Goal: Task Accomplishment & Management: Use online tool/utility

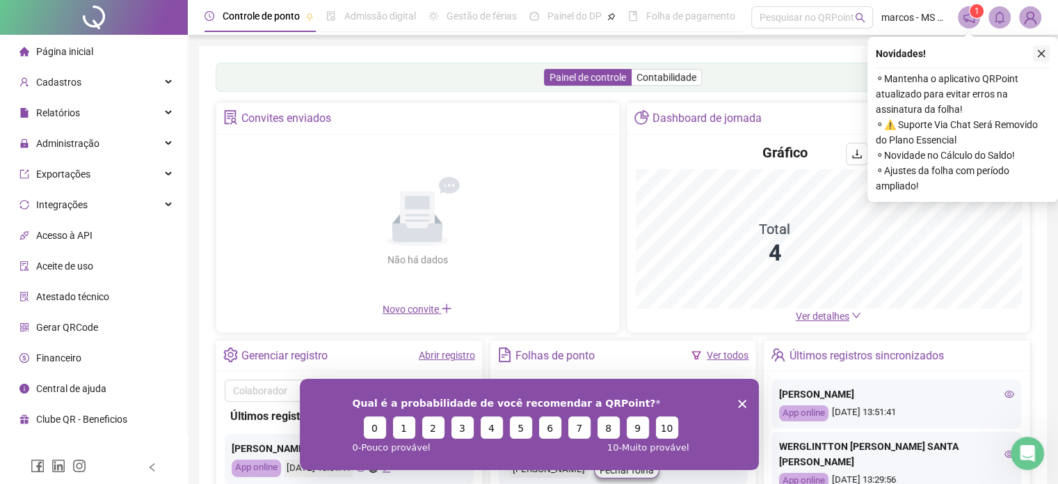
click at [1042, 55] on icon "close" at bounding box center [1042, 54] width 10 height 10
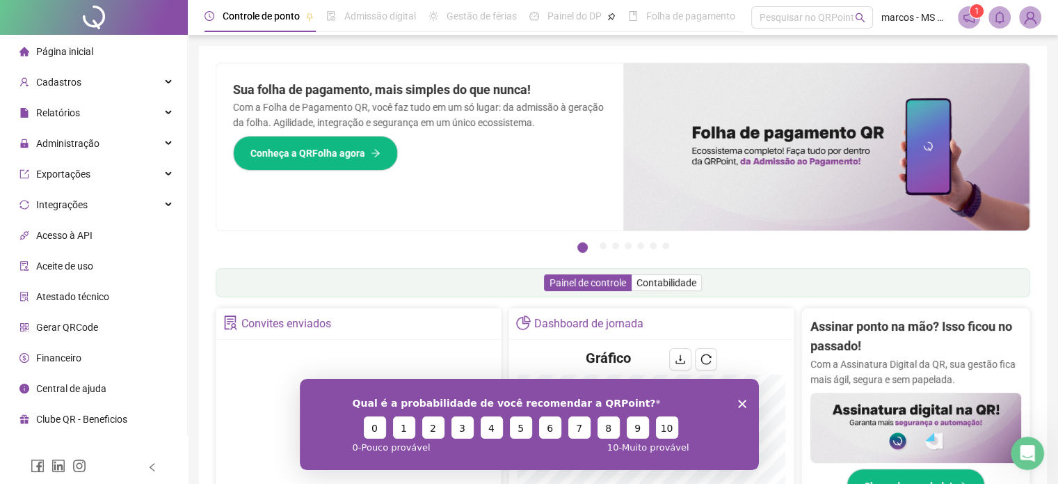
click at [746, 404] on div "Qual é a probabilidade de você recomendar a QRPoint? 0 1 2 3 4 5 6 7 8 9 10 0 -…" at bounding box center [528, 423] width 459 height 91
click at [65, 138] on span "Administração" at bounding box center [67, 143] width 63 height 11
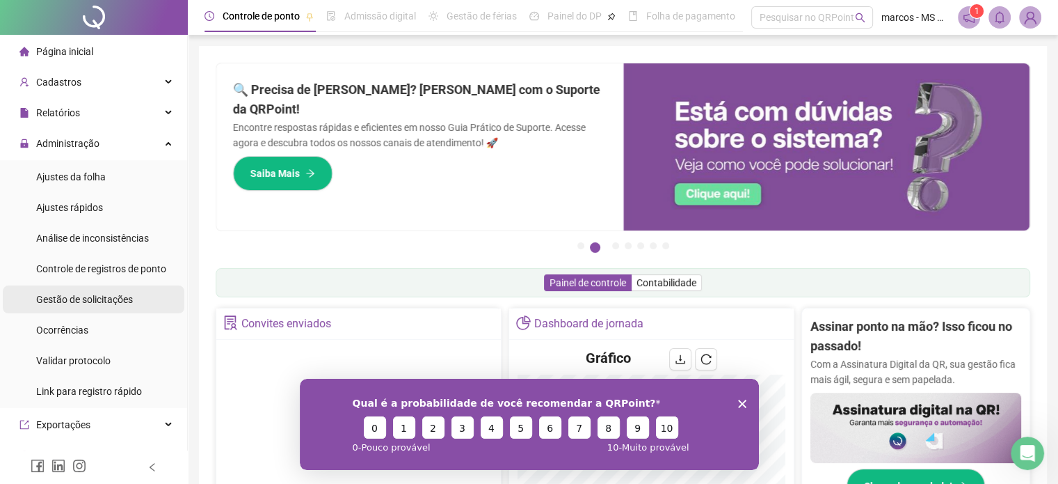
click at [111, 303] on span "Gestão de solicitações" at bounding box center [84, 299] width 97 height 11
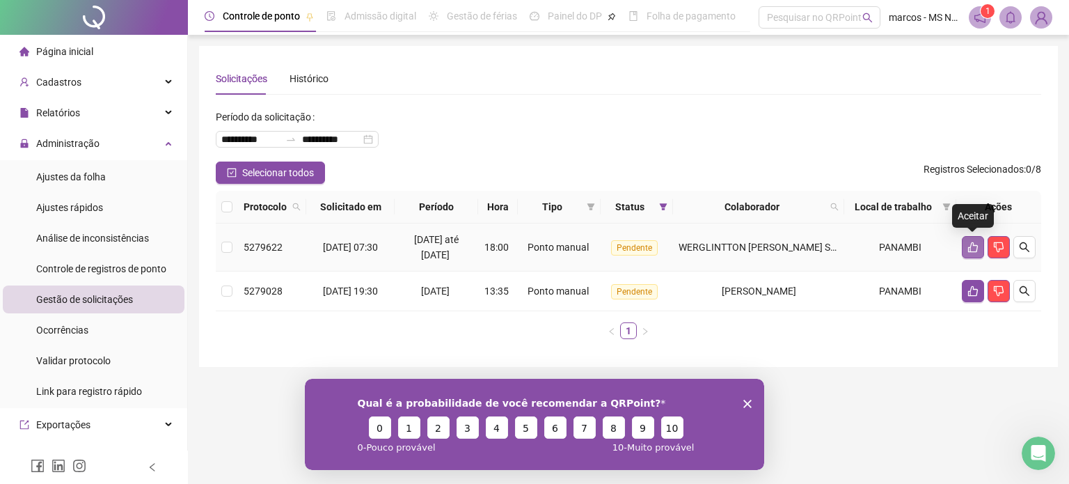
click at [967, 249] on icon "like" at bounding box center [972, 246] width 11 height 11
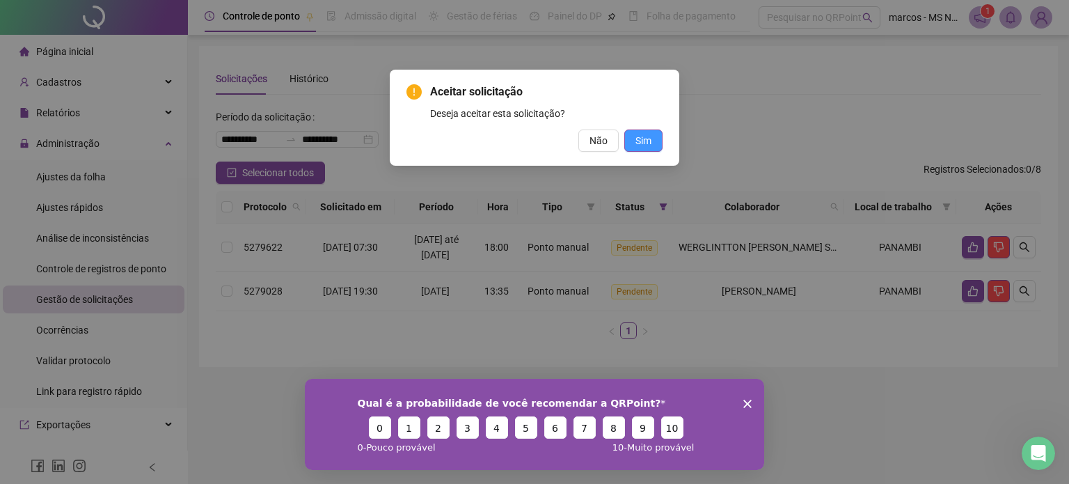
click at [646, 140] on span "Sim" at bounding box center [643, 140] width 16 height 15
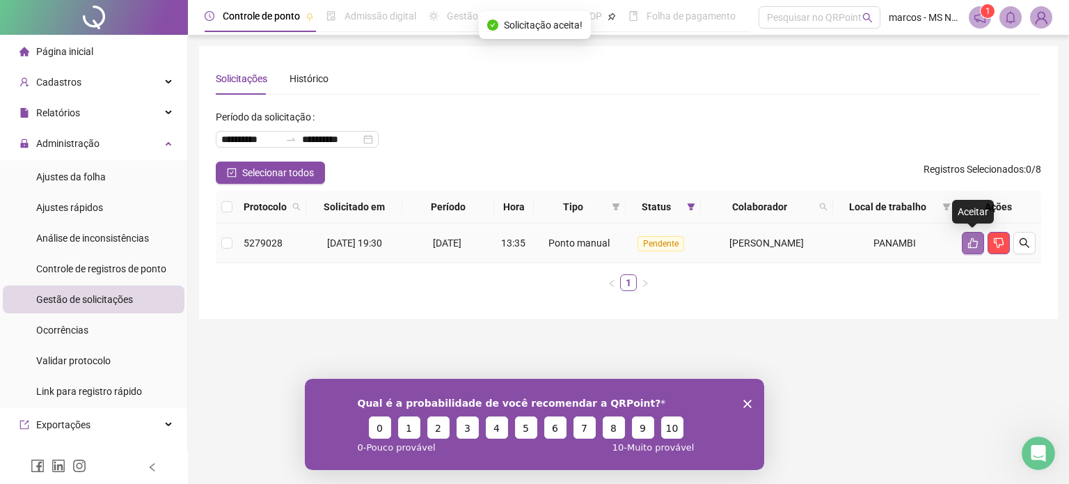
click at [965, 244] on button "button" at bounding box center [973, 243] width 22 height 22
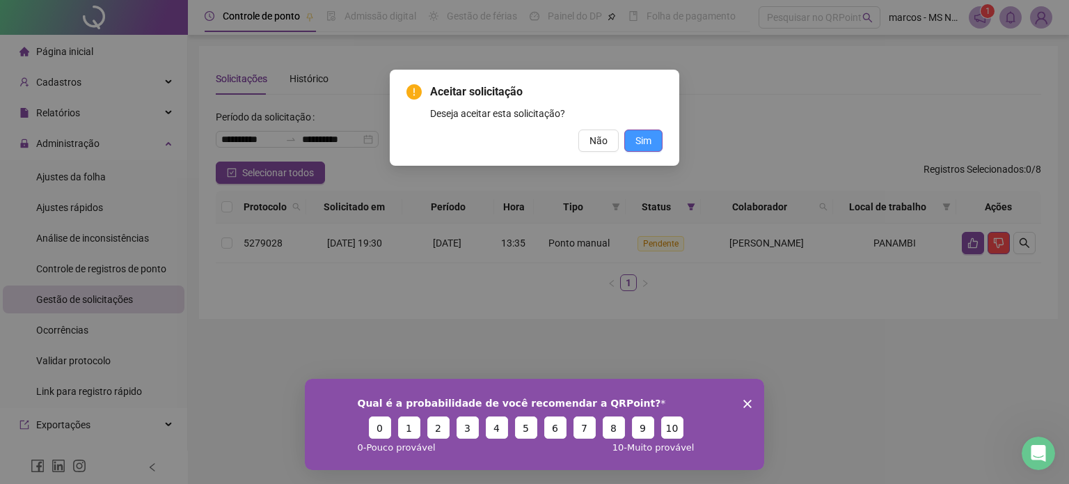
click at [646, 141] on span "Sim" at bounding box center [643, 140] width 16 height 15
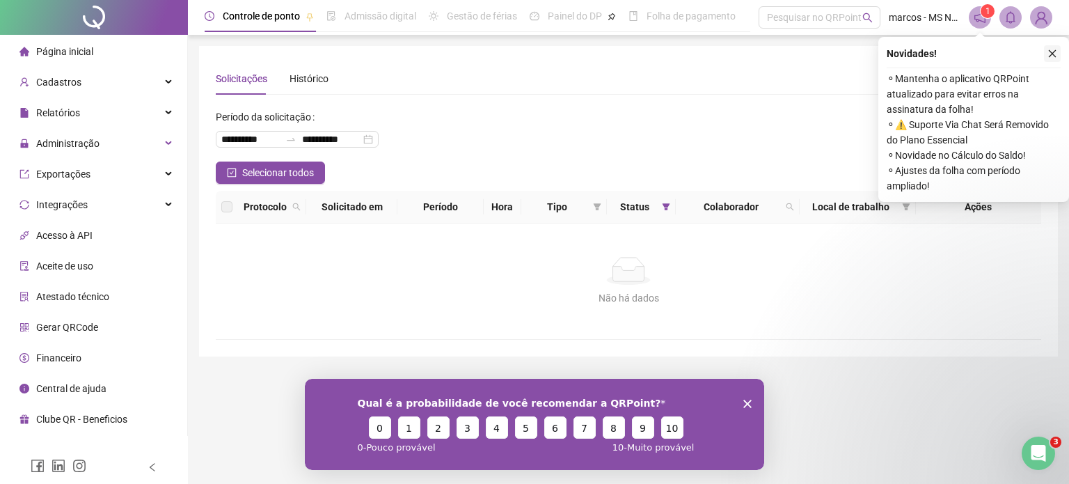
click at [1054, 53] on icon "close" at bounding box center [1052, 54] width 10 height 10
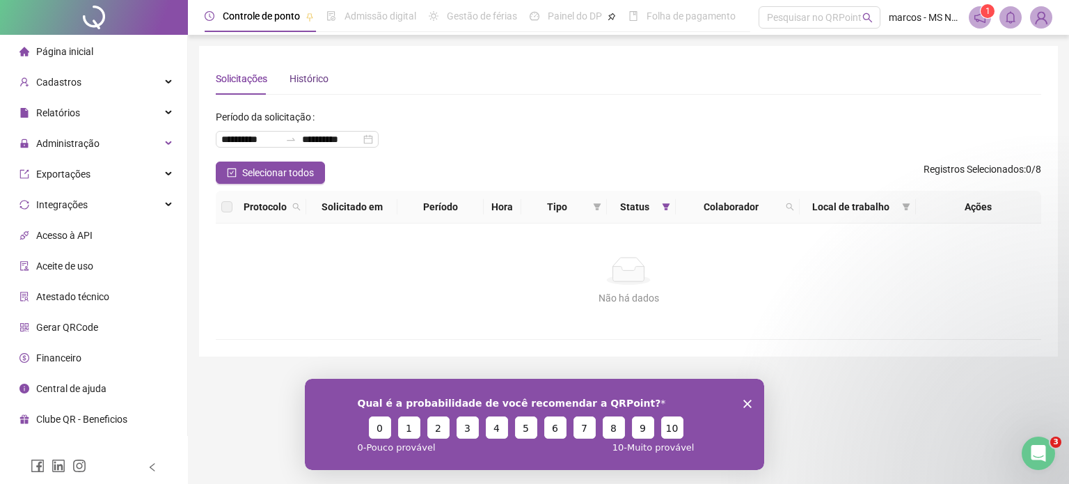
click at [323, 82] on div "Histórico" at bounding box center [308, 78] width 39 height 15
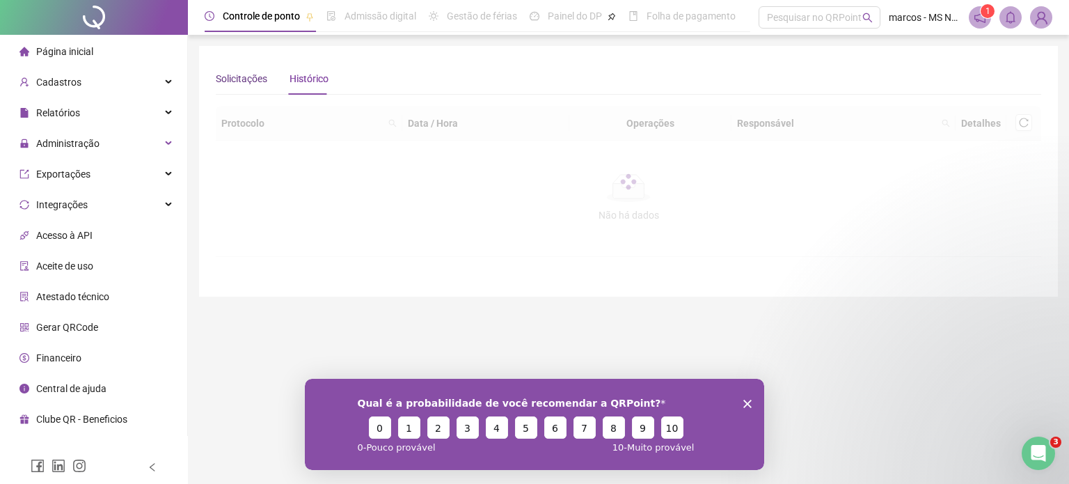
click at [248, 76] on div "Solicitações" at bounding box center [241, 78] width 51 height 15
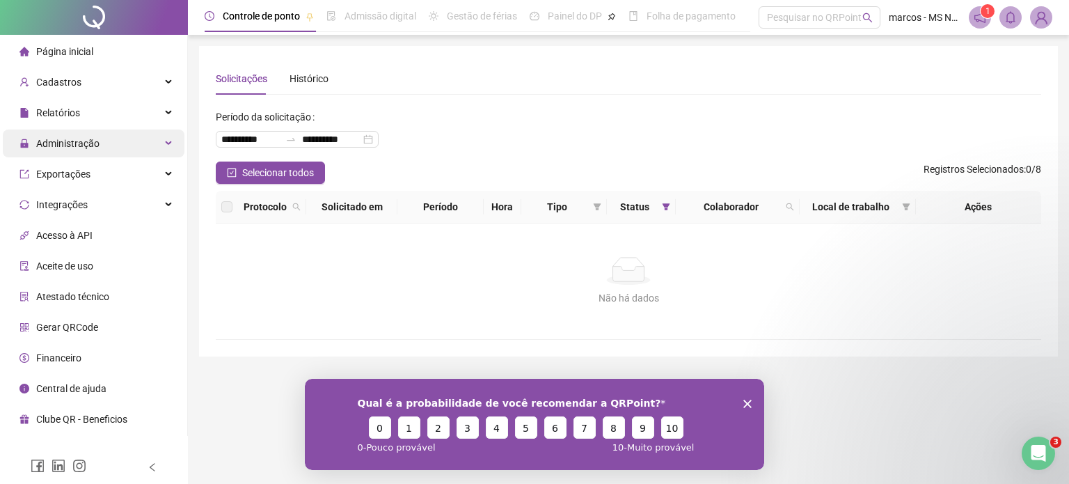
click at [105, 148] on div "Administração" at bounding box center [94, 143] width 182 height 28
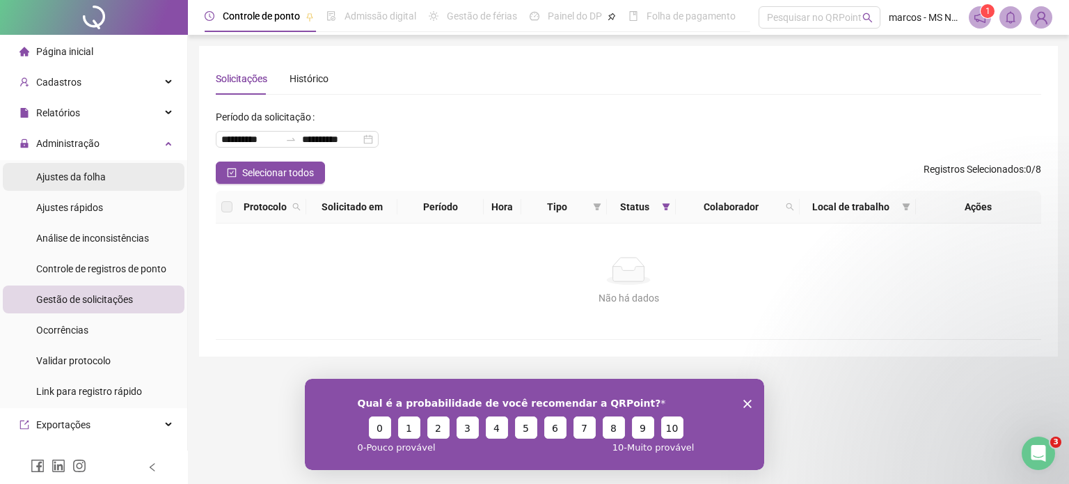
click at [98, 183] on div "Ajustes da folha" at bounding box center [71, 177] width 70 height 28
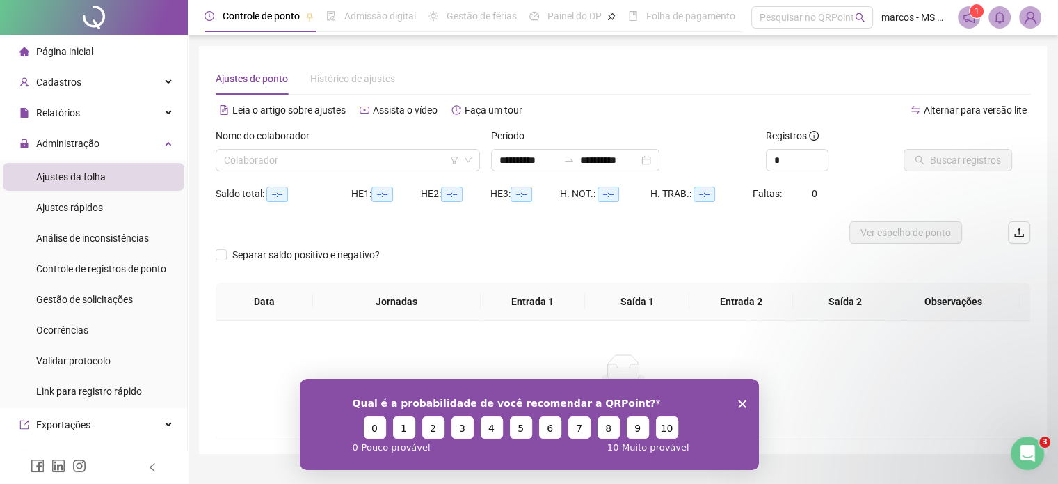
type input "**********"
click at [462, 162] on span at bounding box center [348, 160] width 248 height 21
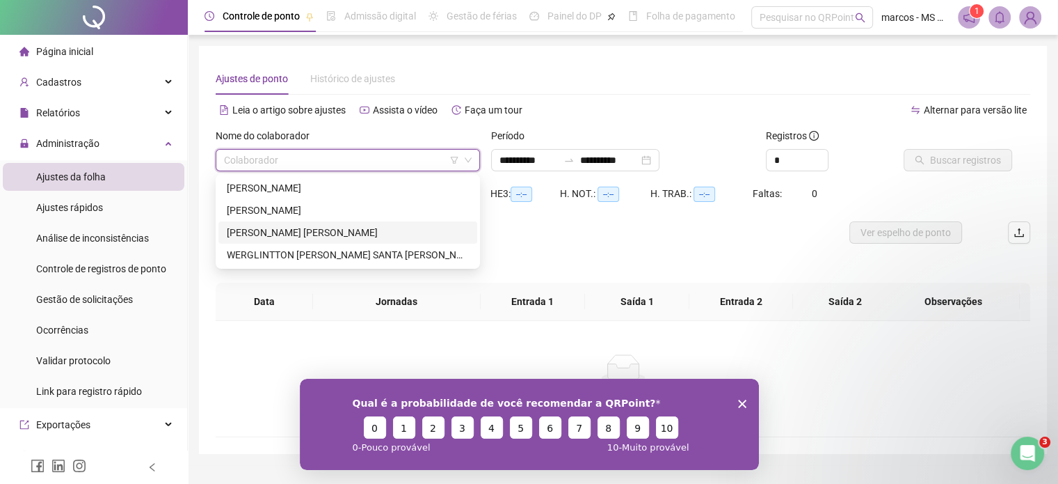
click at [332, 230] on div "[PERSON_NAME] [PERSON_NAME]" at bounding box center [348, 232] width 242 height 15
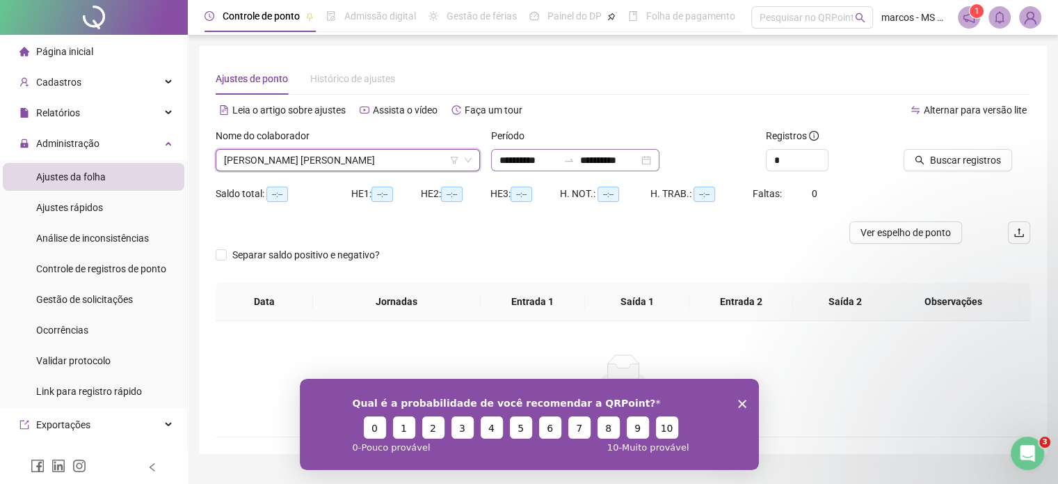
click at [660, 158] on div "**********" at bounding box center [575, 160] width 168 height 22
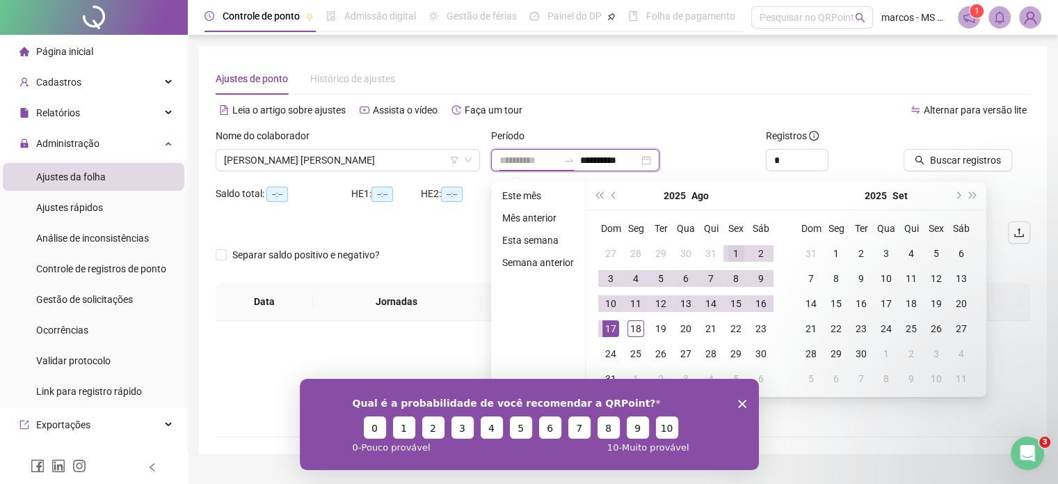
type input "**********"
click at [729, 248] on div "1" at bounding box center [736, 253] width 17 height 17
type input "**********"
click at [637, 326] on div "18" at bounding box center [636, 328] width 17 height 17
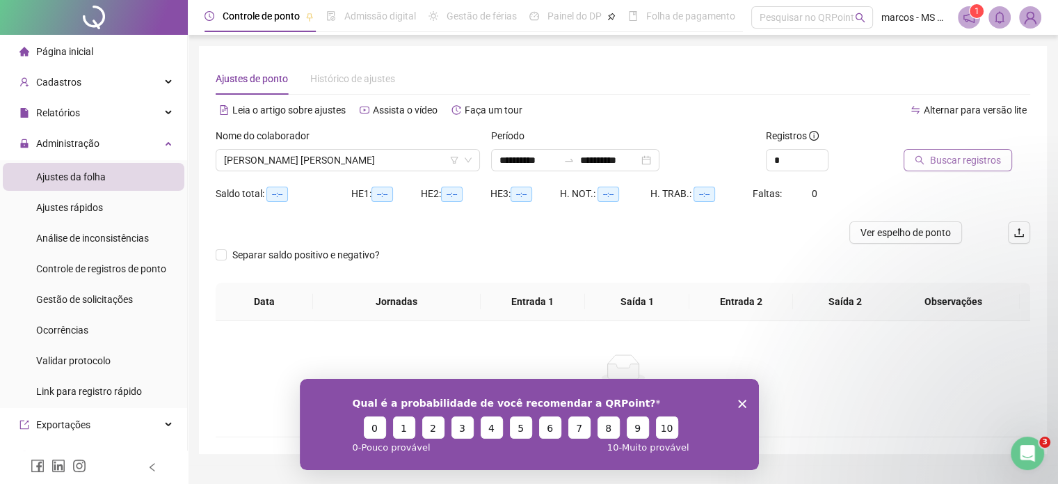
click at [935, 157] on span "Buscar registros" at bounding box center [965, 159] width 71 height 15
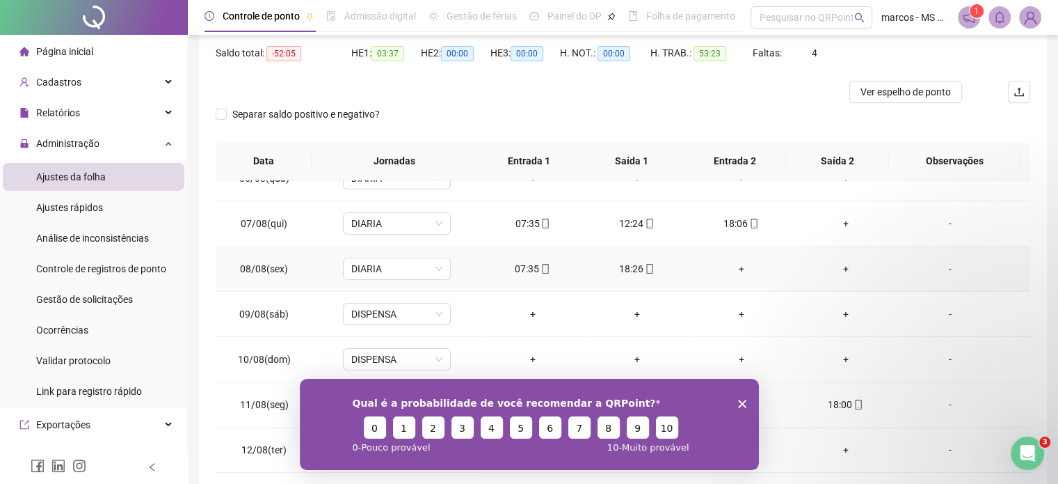
scroll to position [278, 0]
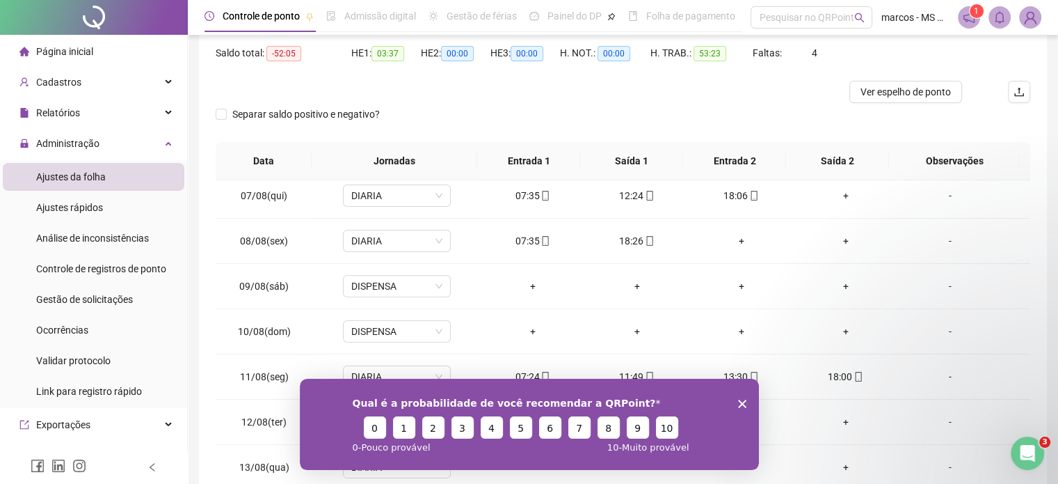
click at [741, 402] on polygon "Encerrar pesquisa" at bounding box center [742, 403] width 8 height 8
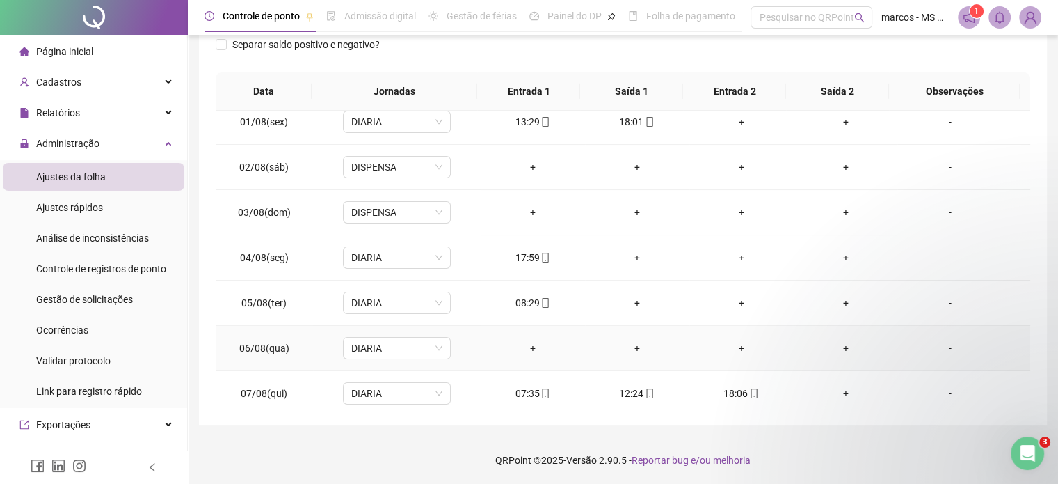
scroll to position [0, 0]
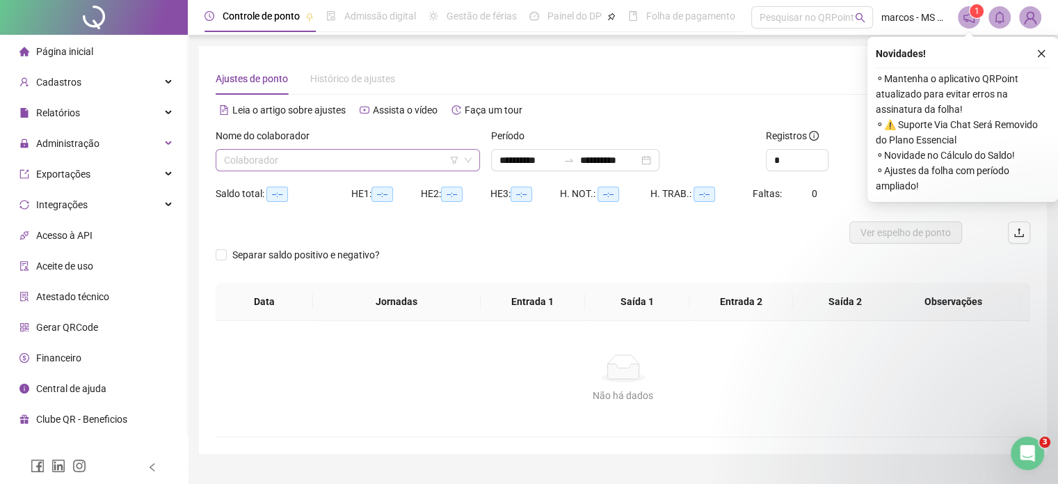
click at [445, 164] on input "search" at bounding box center [341, 160] width 235 height 21
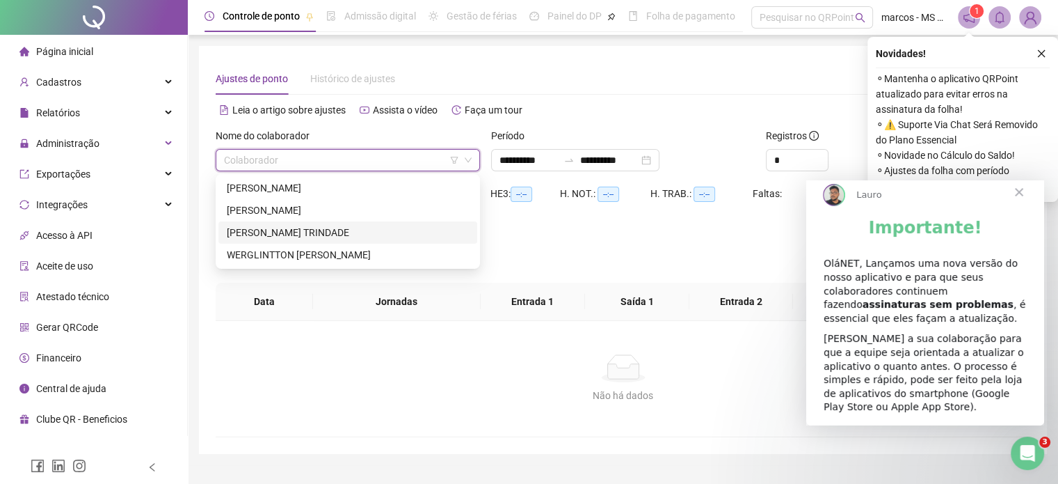
click at [358, 233] on div "[PERSON_NAME] [PERSON_NAME]" at bounding box center [348, 232] width 242 height 15
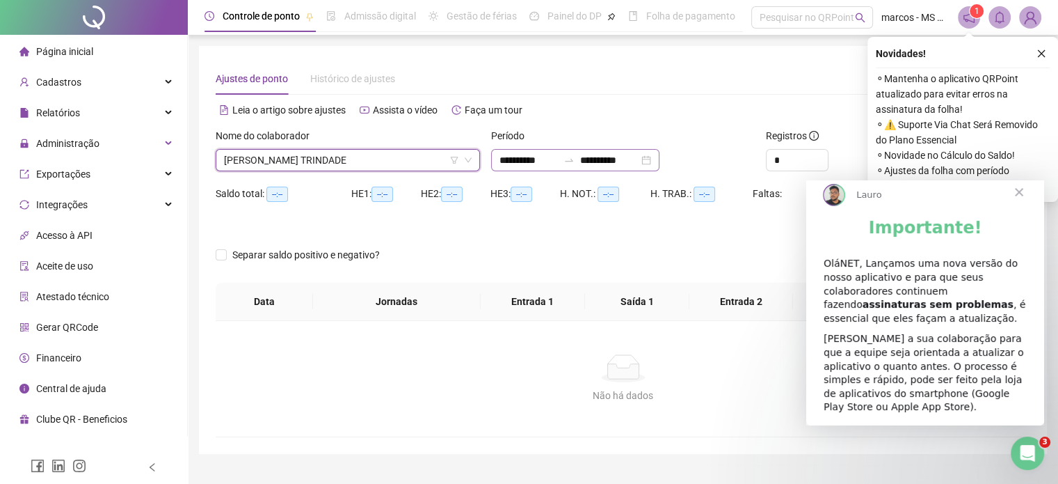
click at [660, 163] on div "**********" at bounding box center [575, 160] width 168 height 22
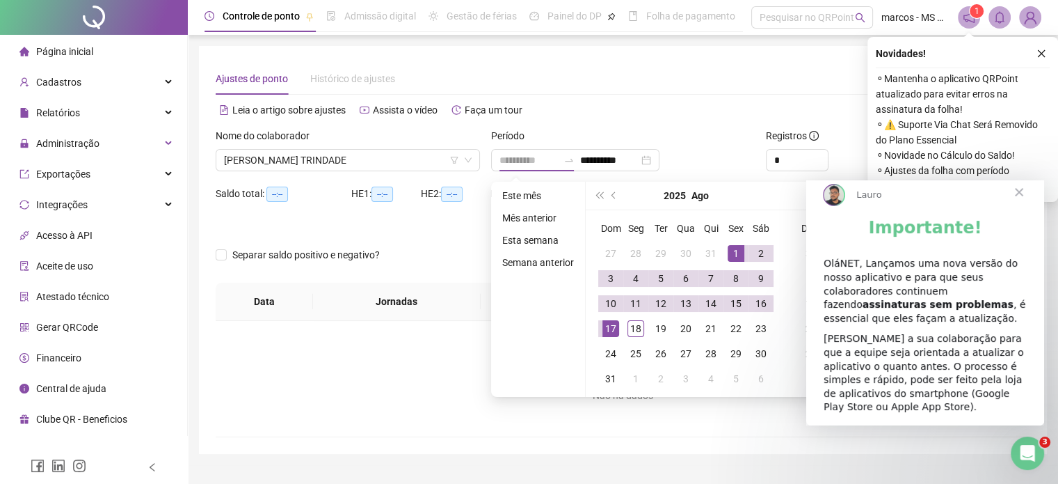
click at [741, 255] on div "1" at bounding box center [736, 253] width 17 height 17
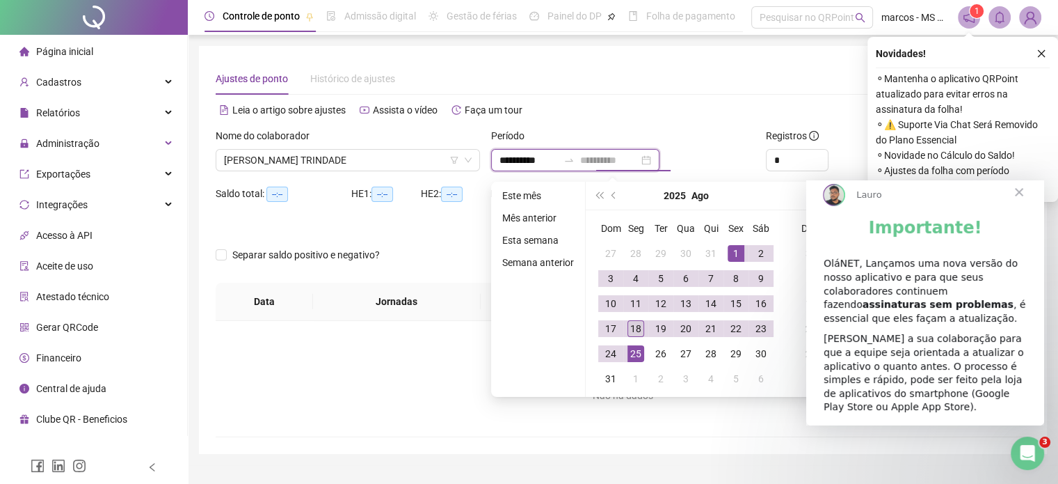
type input "**********"
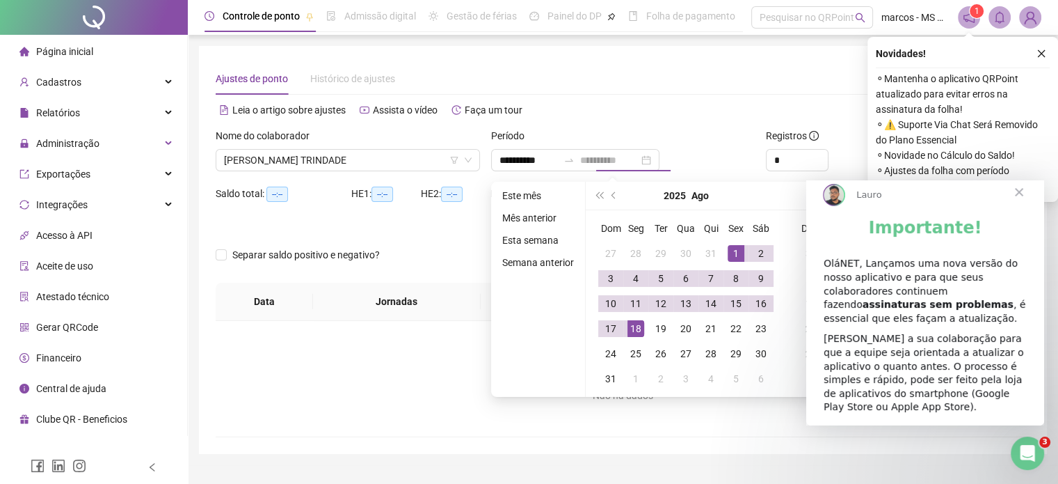
click at [632, 329] on div "18" at bounding box center [636, 328] width 17 height 17
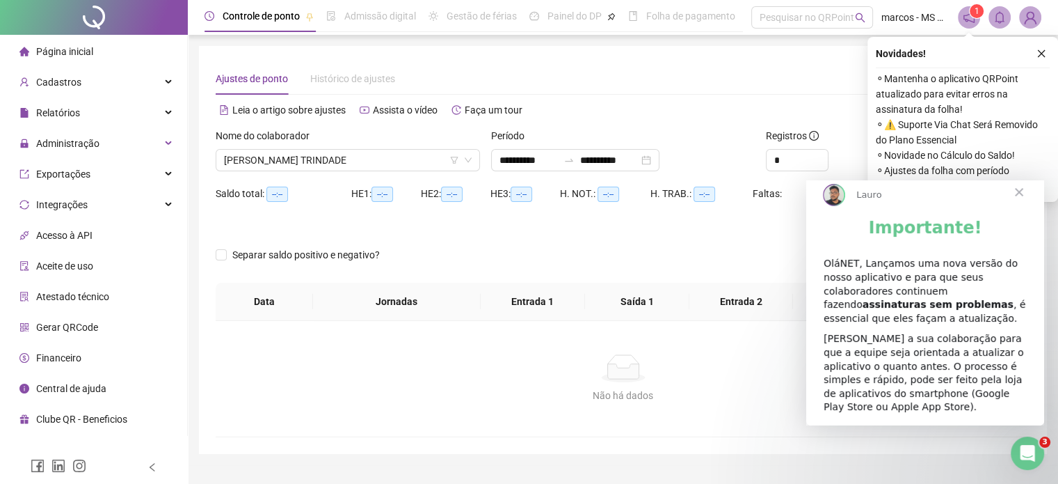
click at [1019, 207] on span "Fechar" at bounding box center [1019, 192] width 50 height 50
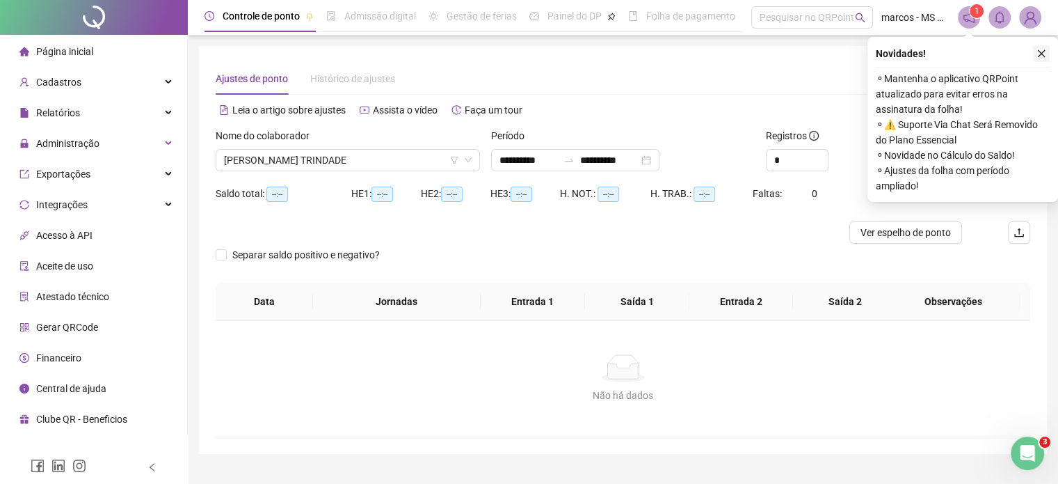
click at [1046, 54] on icon "close" at bounding box center [1042, 54] width 10 height 10
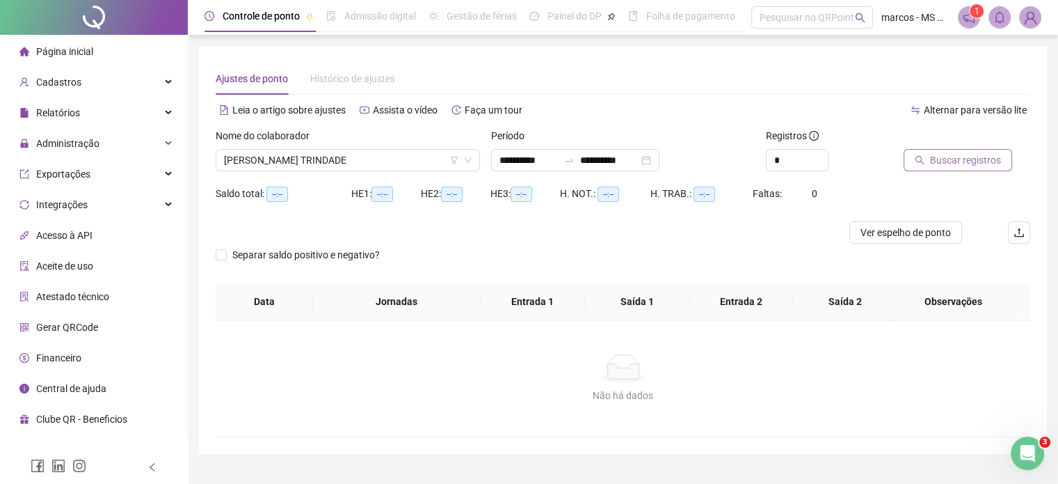
click at [956, 158] on span "Buscar registros" at bounding box center [965, 159] width 71 height 15
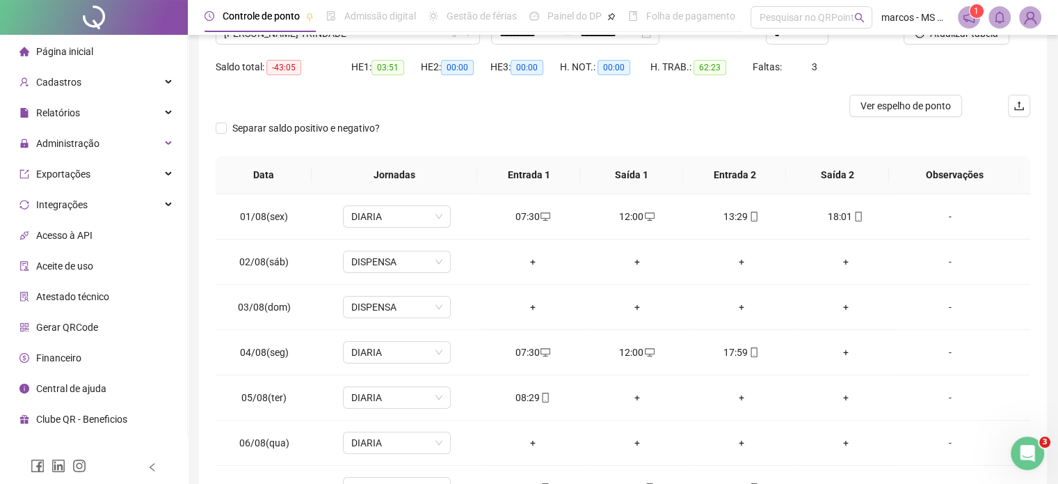
scroll to position [70, 0]
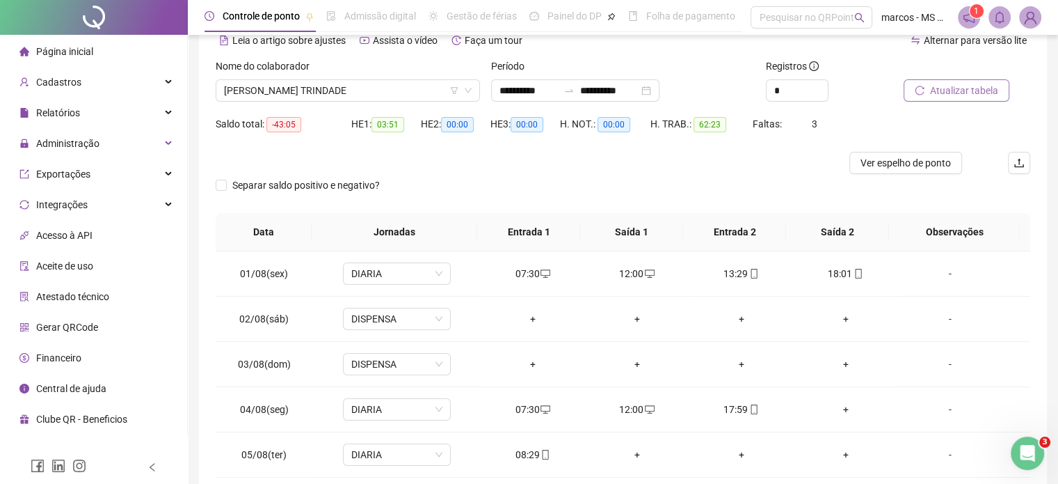
click at [968, 89] on span "Atualizar tabela" at bounding box center [964, 90] width 68 height 15
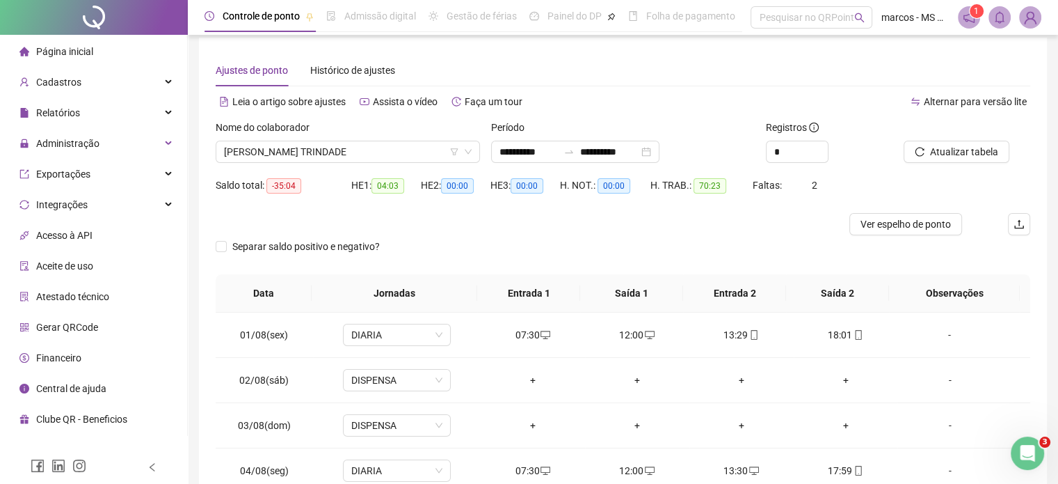
scroll to position [0, 0]
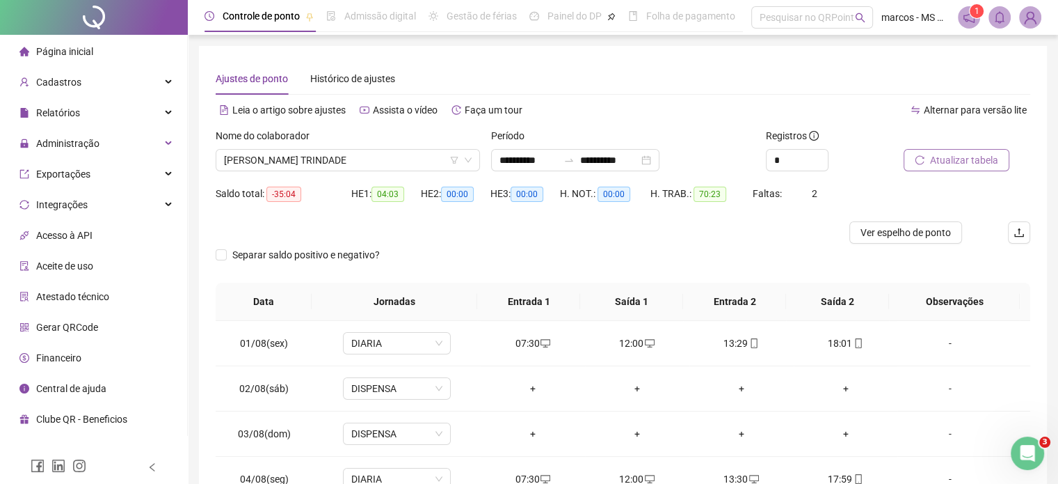
click at [951, 157] on span "Atualizar tabela" at bounding box center [964, 159] width 68 height 15
click at [973, 158] on span "Atualizar tabela" at bounding box center [964, 159] width 68 height 15
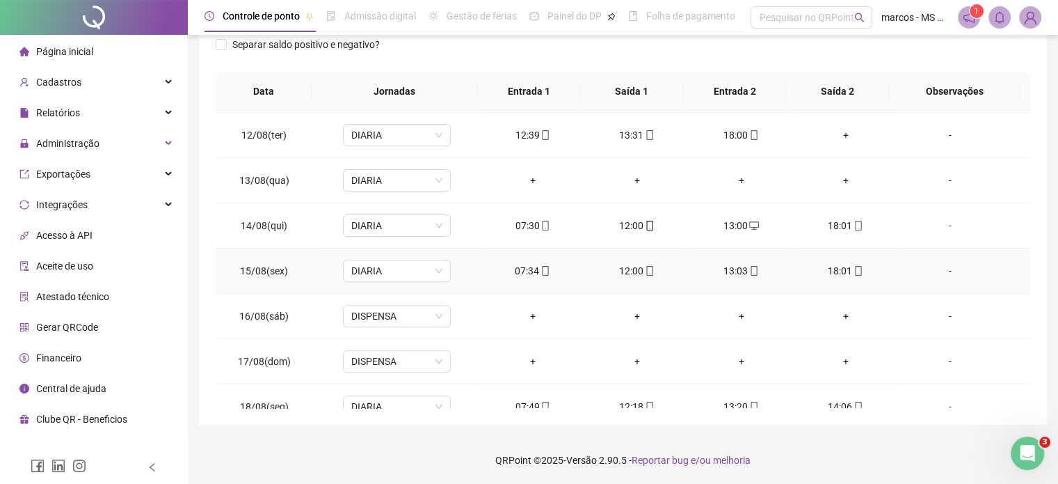
scroll to position [514, 0]
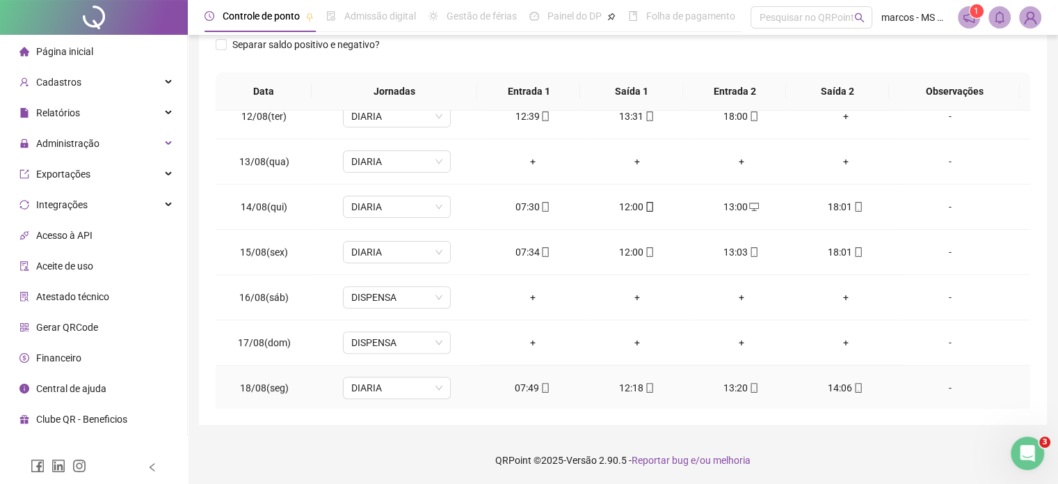
click at [838, 385] on div "14:06" at bounding box center [846, 387] width 82 height 15
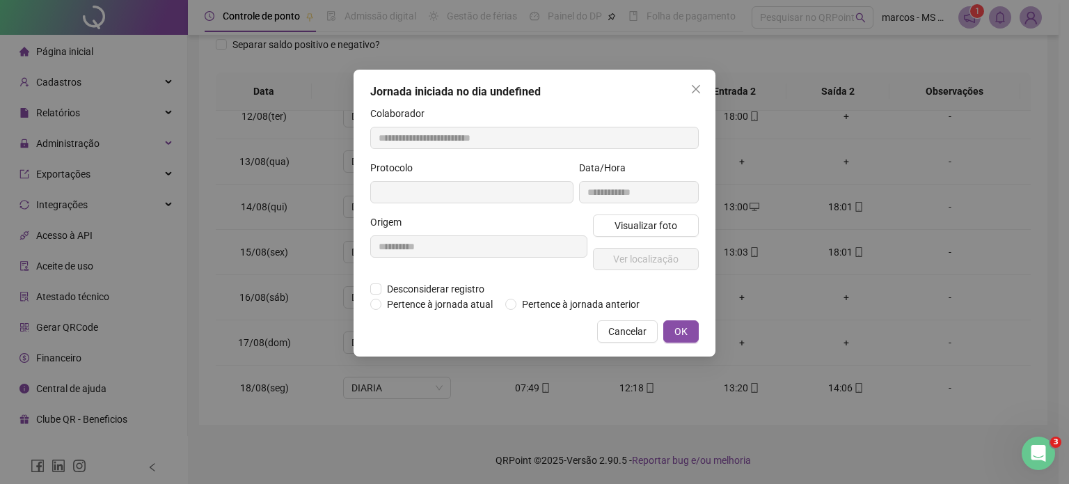
type input "**********"
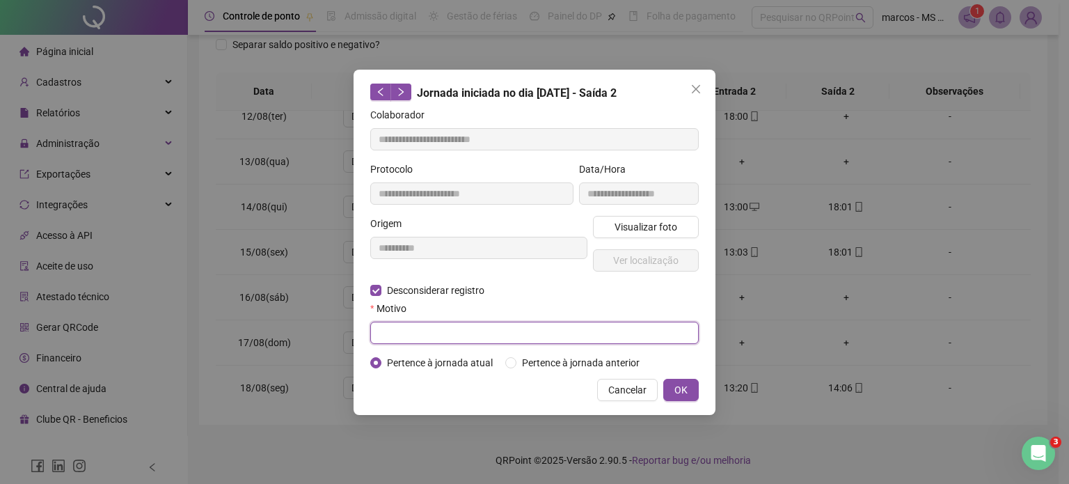
click at [413, 325] on input "text" at bounding box center [534, 332] width 328 height 22
type input "****"
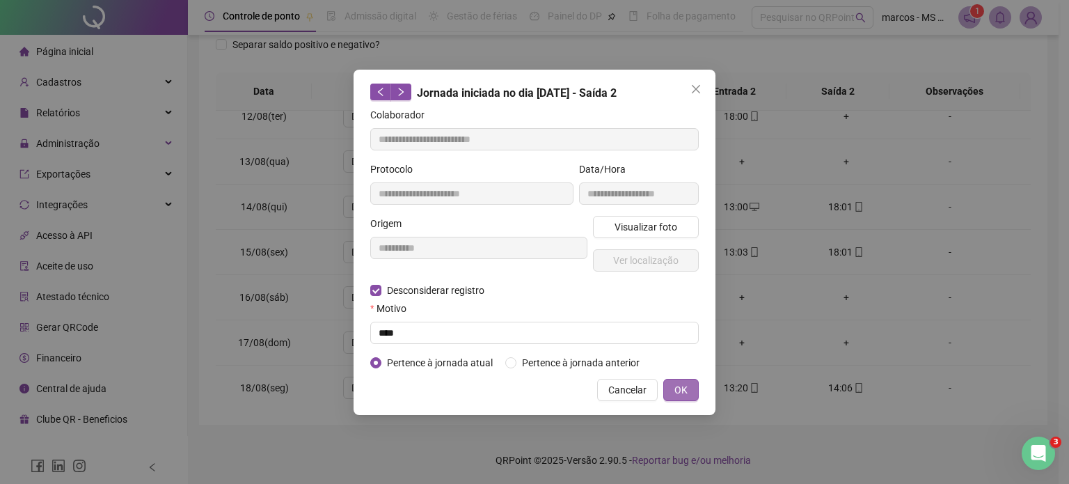
click at [685, 386] on span "OK" at bounding box center [680, 389] width 13 height 15
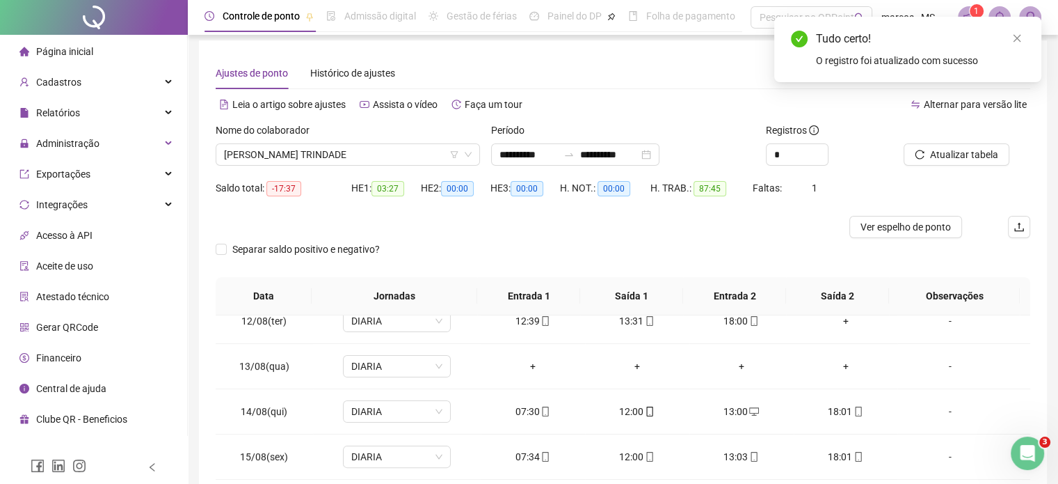
scroll to position [0, 0]
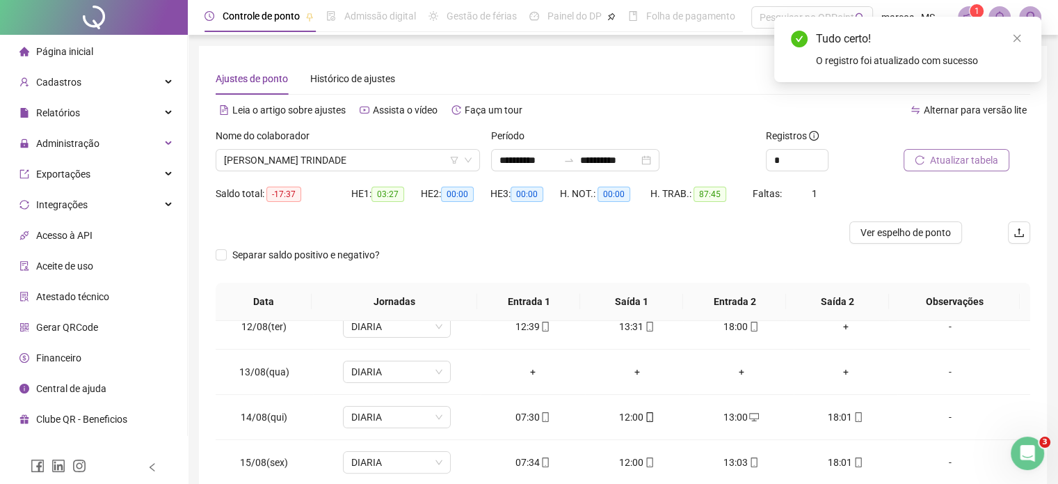
click at [960, 159] on span "Atualizar tabela" at bounding box center [964, 159] width 68 height 15
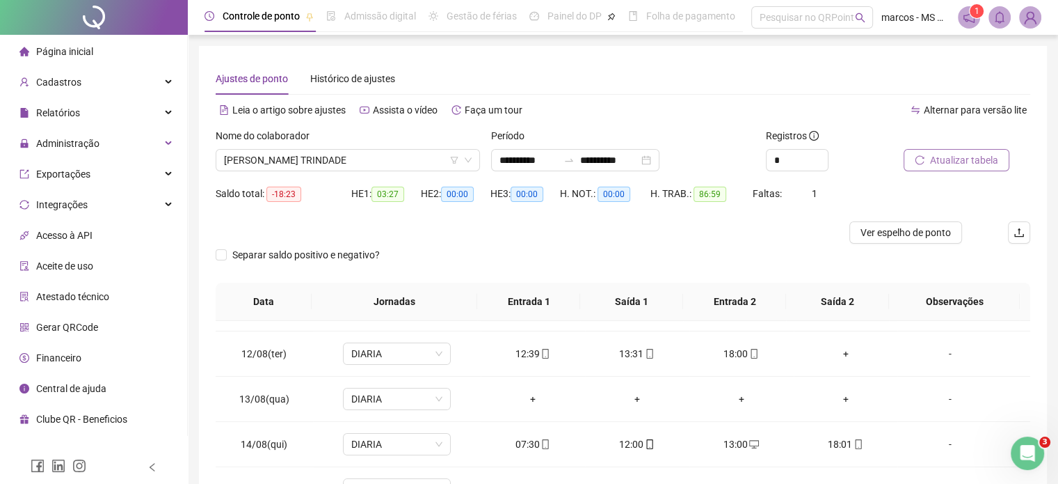
click at [964, 156] on span "Atualizar tabela" at bounding box center [964, 159] width 68 height 15
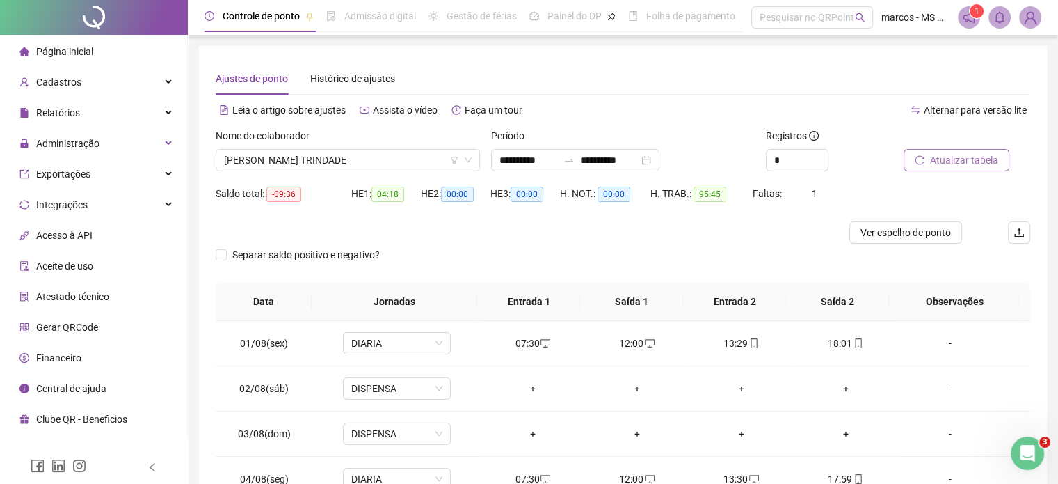
click at [946, 166] on span "Atualizar tabela" at bounding box center [964, 159] width 68 height 15
click at [954, 164] on span "Atualizar tabela" at bounding box center [964, 159] width 68 height 15
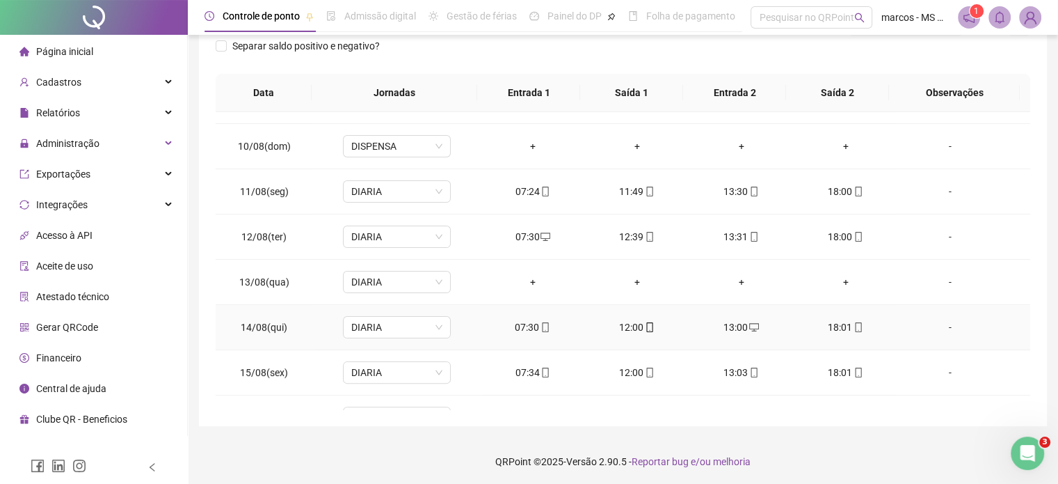
scroll to position [375, 0]
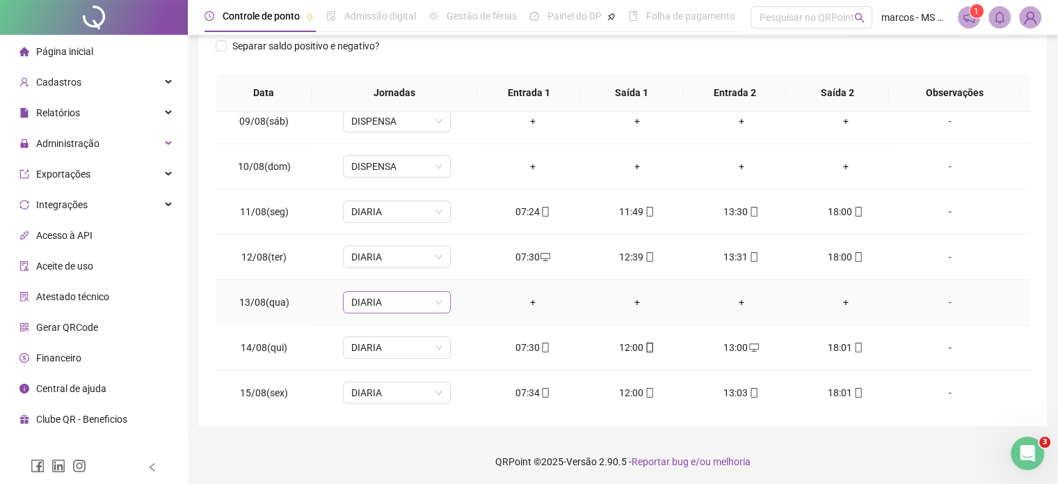
click at [431, 301] on span "DIARIA" at bounding box center [396, 302] width 91 height 21
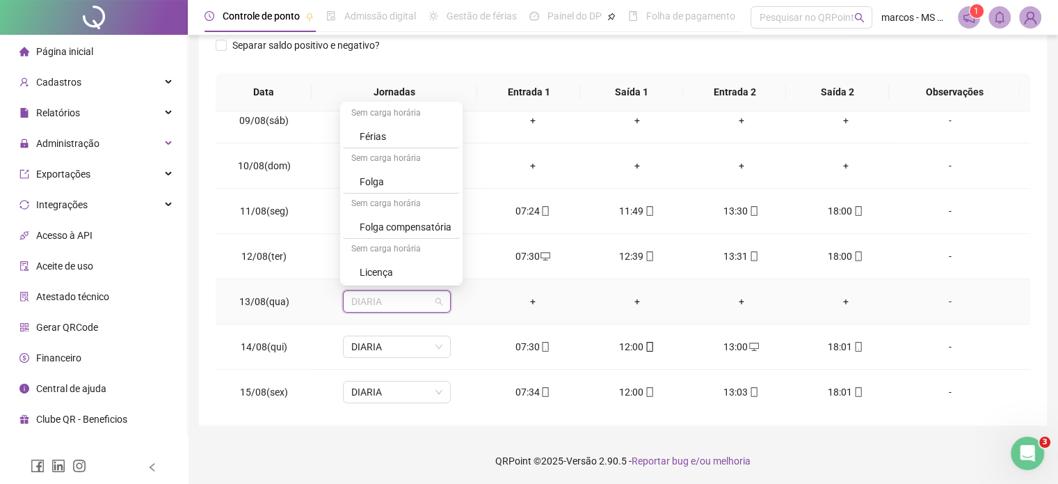
scroll to position [210, 0]
click at [916, 443] on footer "QRPoint © 2025 - Versão 2.90.5 - Reportar bug e/ou melhoria" at bounding box center [623, 460] width 870 height 49
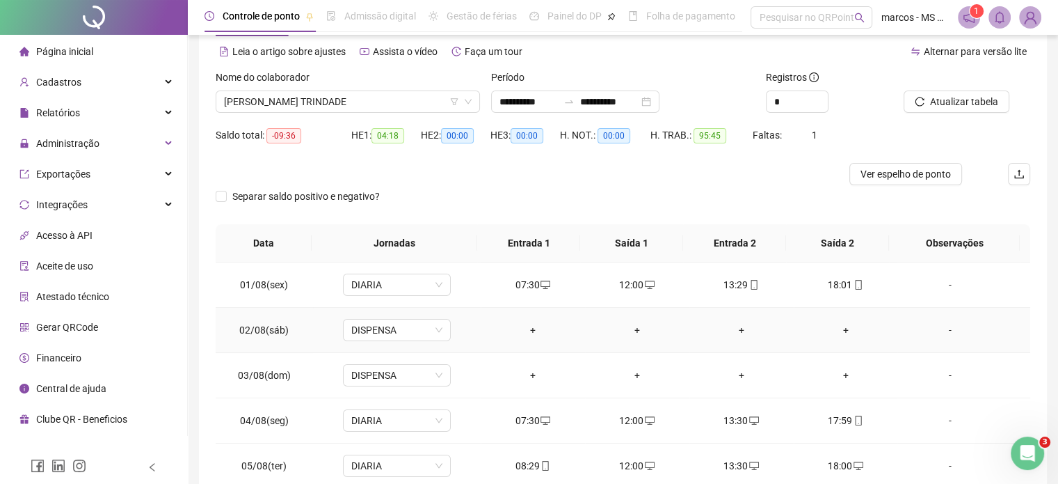
scroll to position [0, 0]
